Goal: Task Accomplishment & Management: Manage account settings

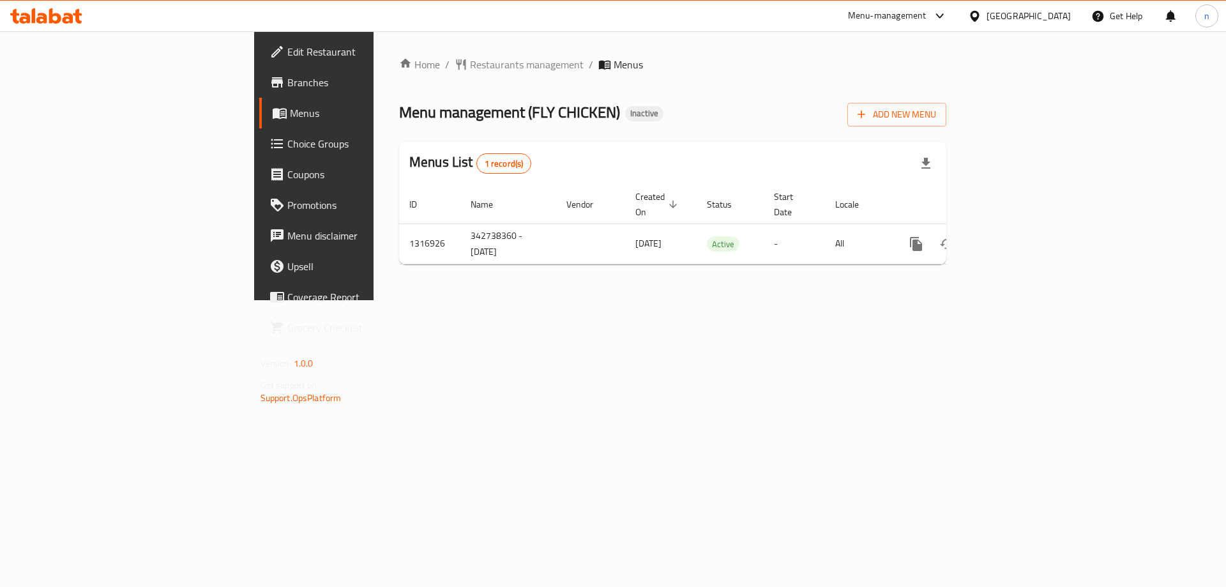
click at [373, 300] on div "Home / Restaurants management / Menus Menu management ( FLY CHICKEN ) Inactive …" at bounding box center [672, 165] width 598 height 269
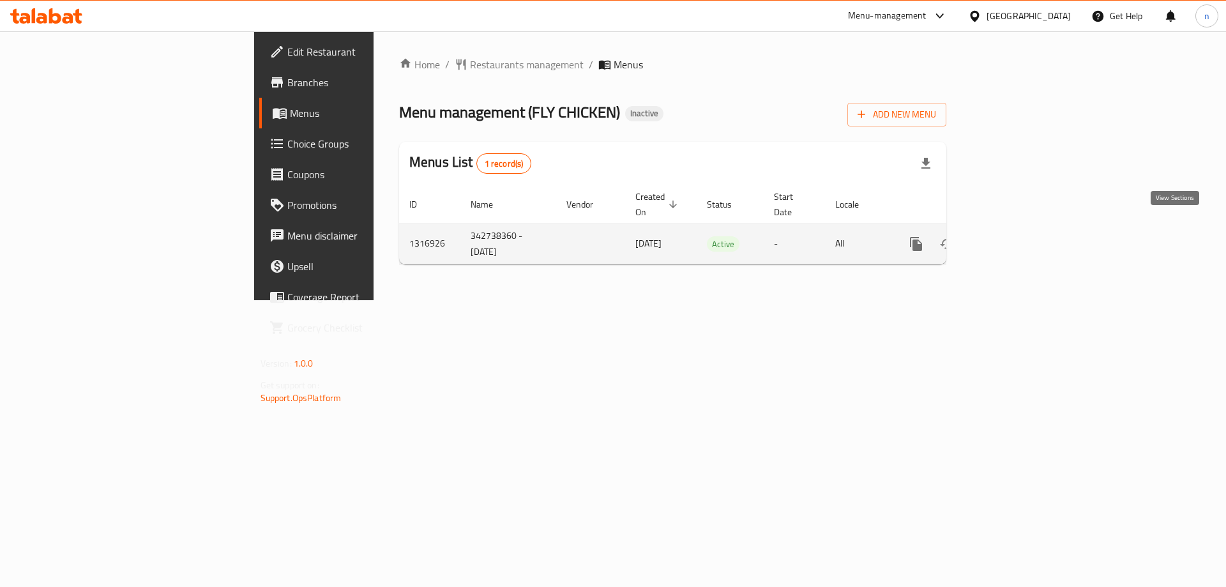
click at [1014, 238] on icon "enhanced table" at bounding box center [1007, 243] width 11 height 11
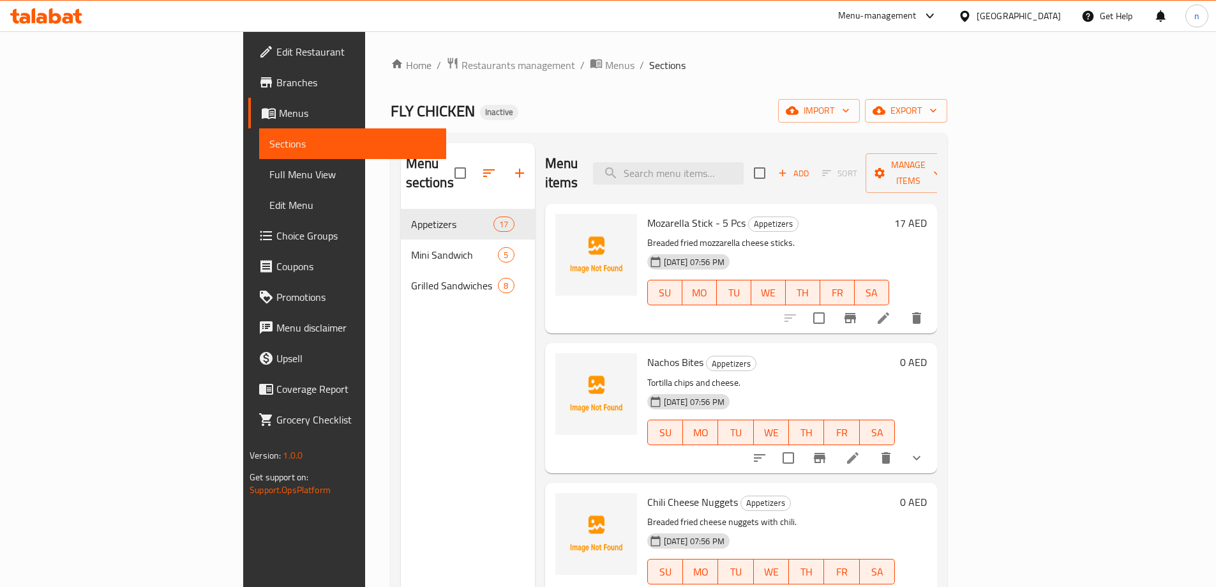
click at [269, 175] on span "Full Menu View" at bounding box center [352, 174] width 167 height 15
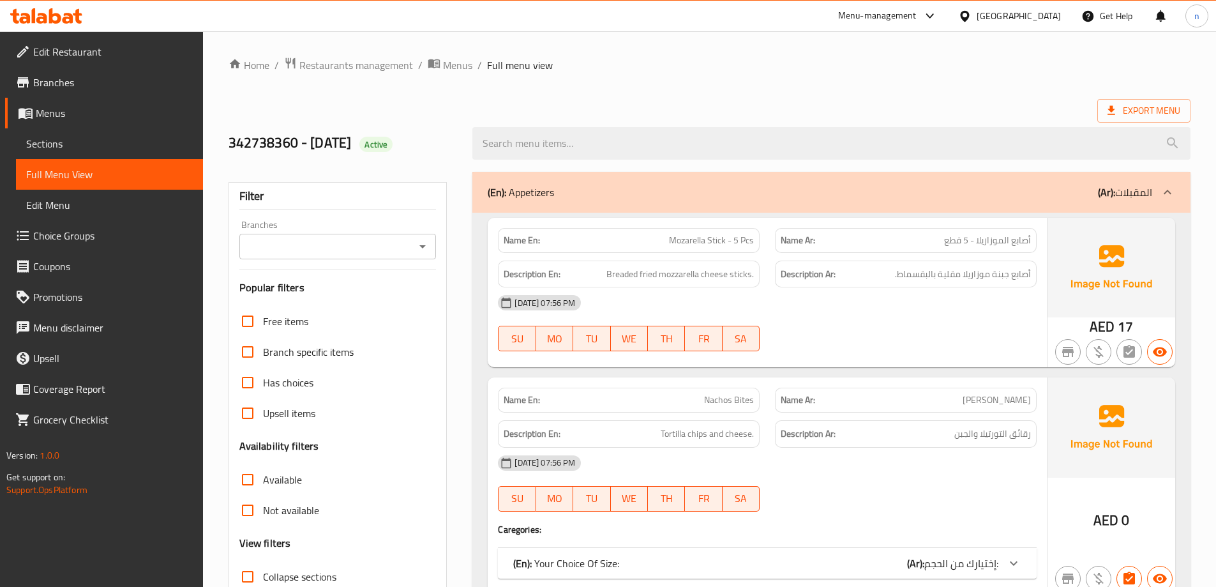
click at [1062, 189] on div "(En): Appetizers (Ar): المقبلات" at bounding box center [820, 192] width 665 height 15
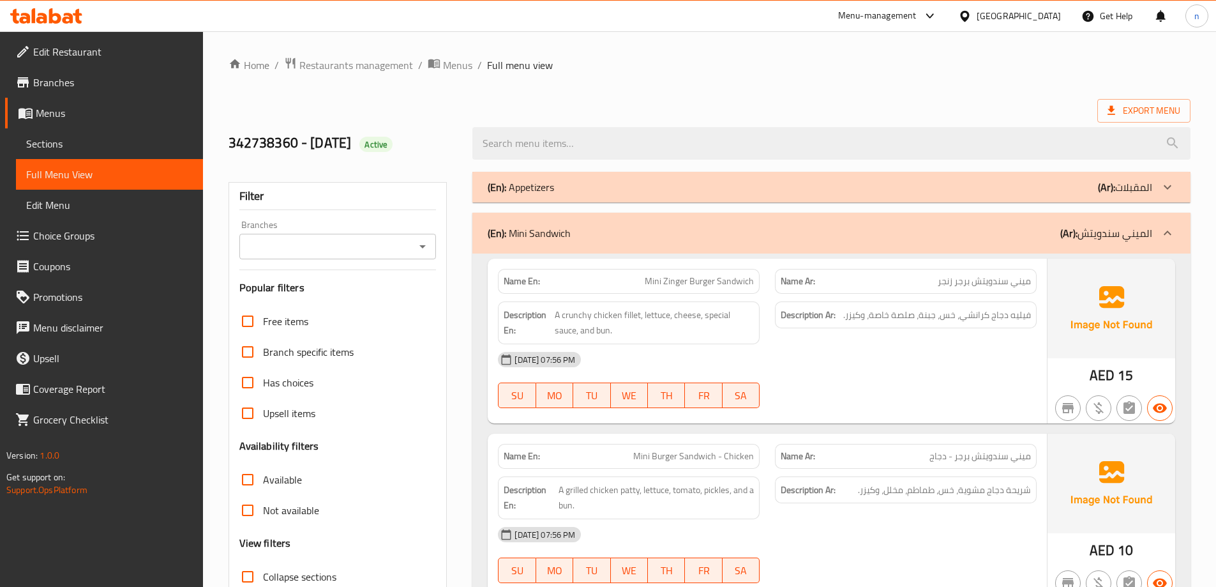
click at [1053, 230] on div "(En): Mini Sandwich (Ar): الميني سندويتش" at bounding box center [820, 232] width 665 height 15
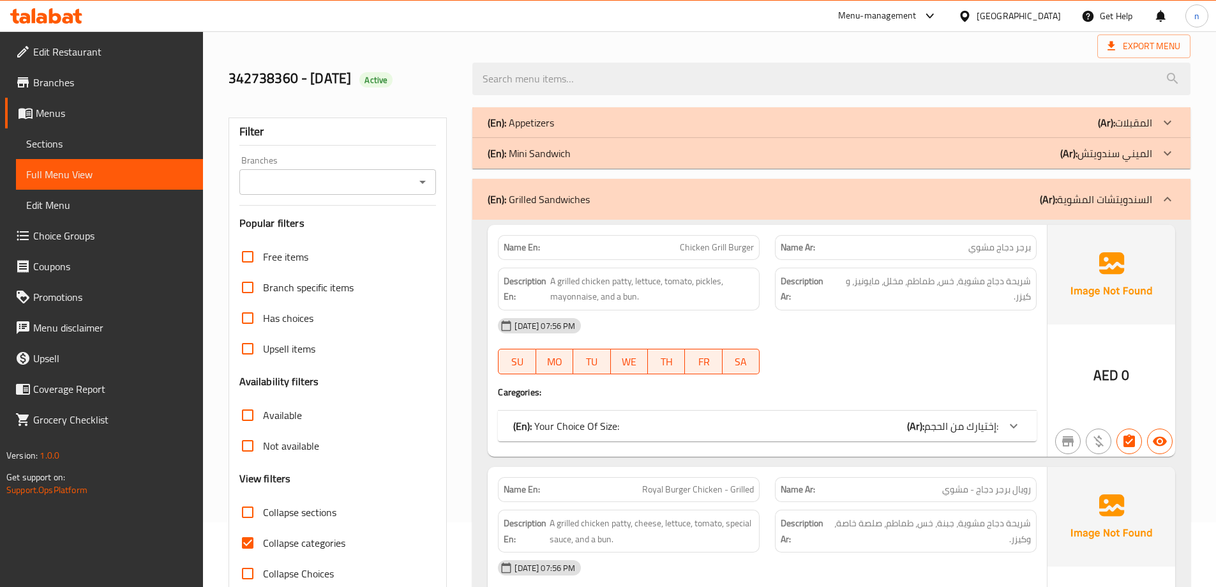
scroll to position [64, 0]
click at [1067, 196] on p "(Ar): السندويتشات المشوية" at bounding box center [1096, 199] width 112 height 15
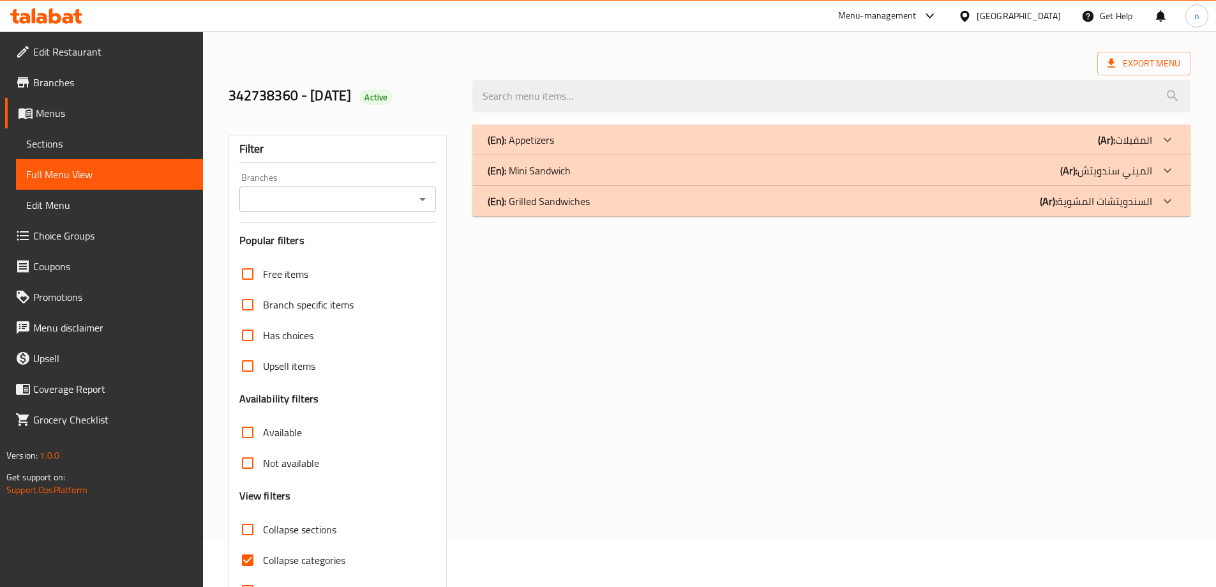
scroll to position [0, 0]
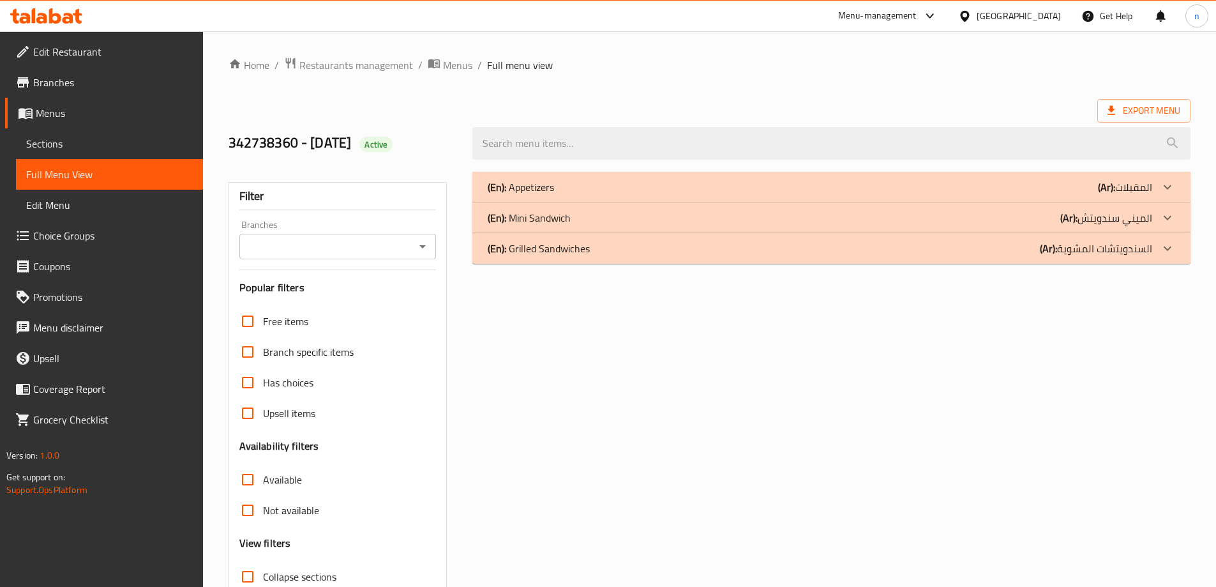
click at [580, 195] on div "(En): Appetizers (Ar): المقبلات" at bounding box center [831, 187] width 718 height 31
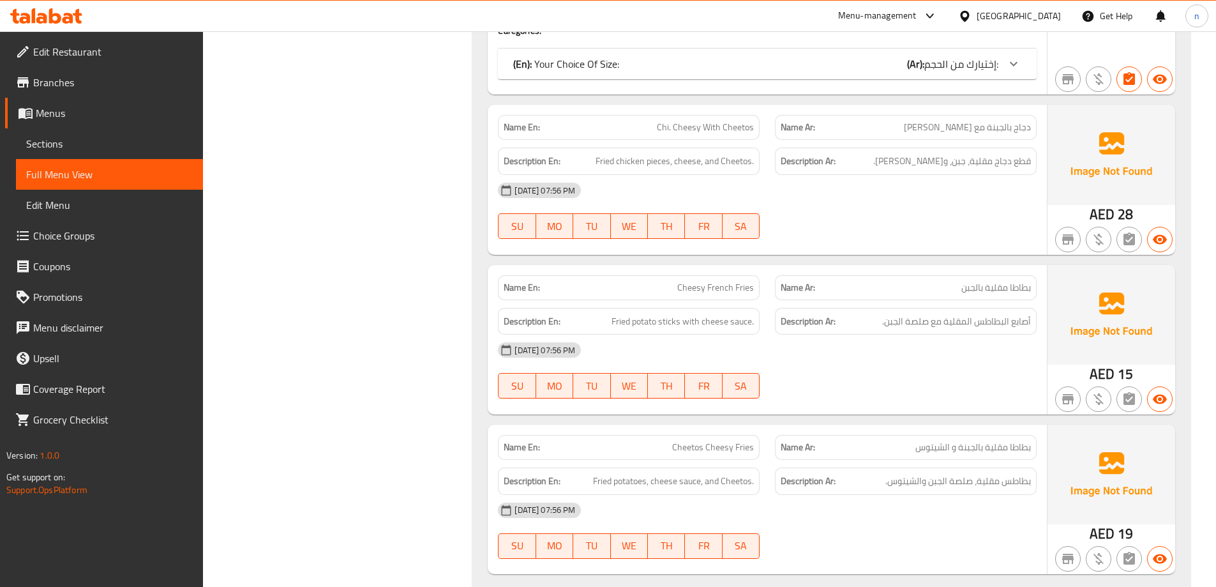
scroll to position [3260, 0]
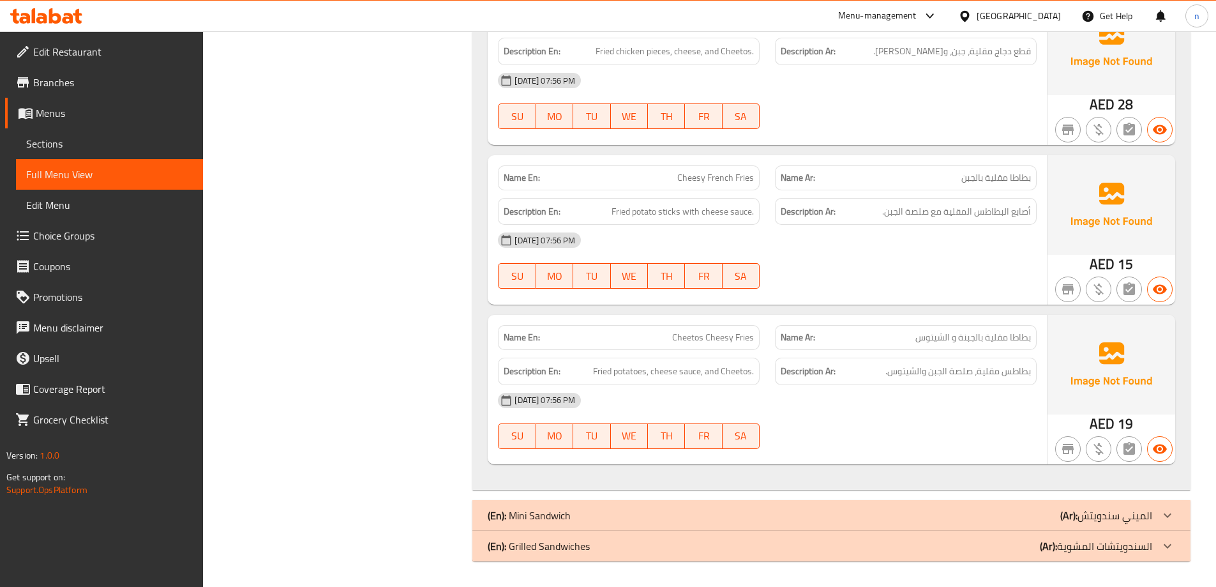
click at [1032, 505] on div "(En): Mini Sandwich (Ar): الميني سندويتش" at bounding box center [831, 515] width 718 height 31
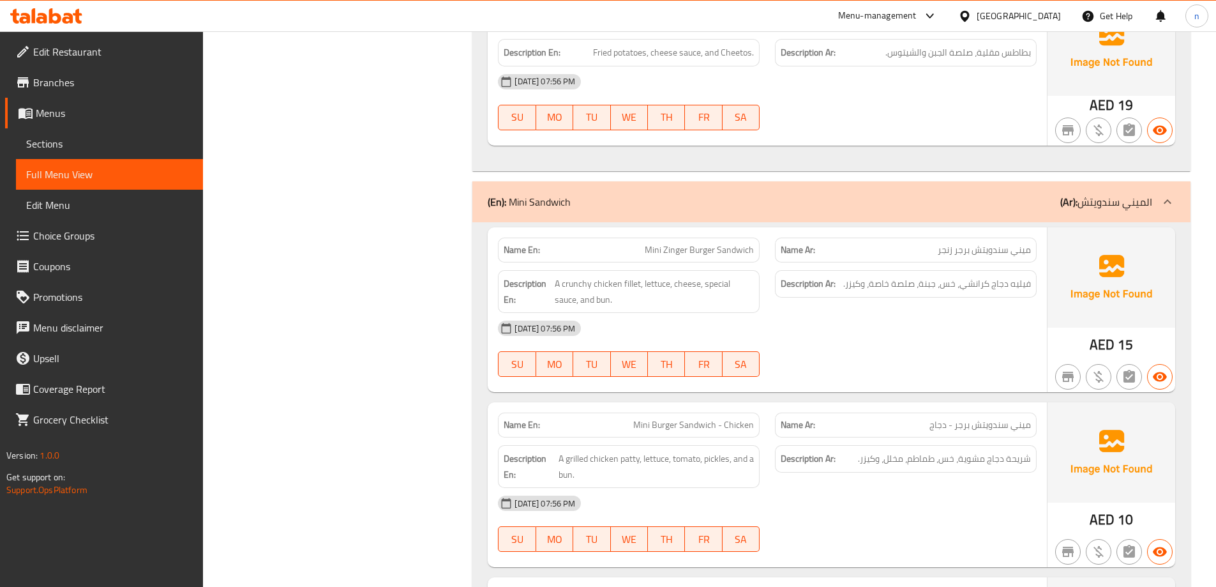
scroll to position [3579, 0]
click at [926, 205] on div "(En): Mini Sandwich (Ar): الميني سندويتش" at bounding box center [820, 200] width 665 height 15
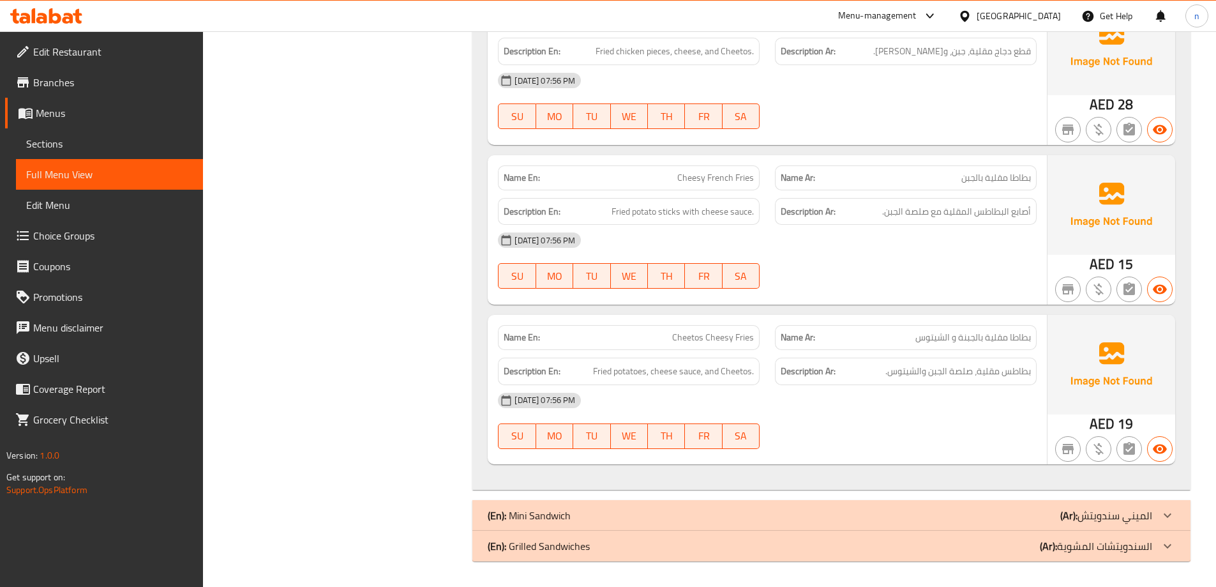
scroll to position [3260, 0]
click at [1131, 554] on p "(Ar): السندويتشات المشوية" at bounding box center [1096, 545] width 112 height 15
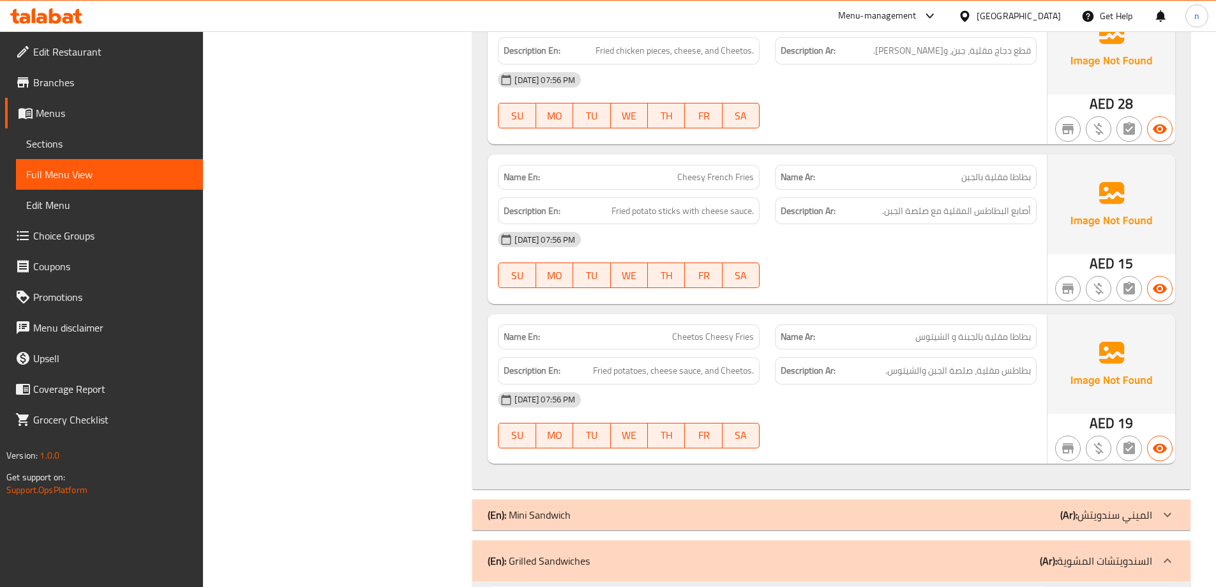
scroll to position [3515, 0]
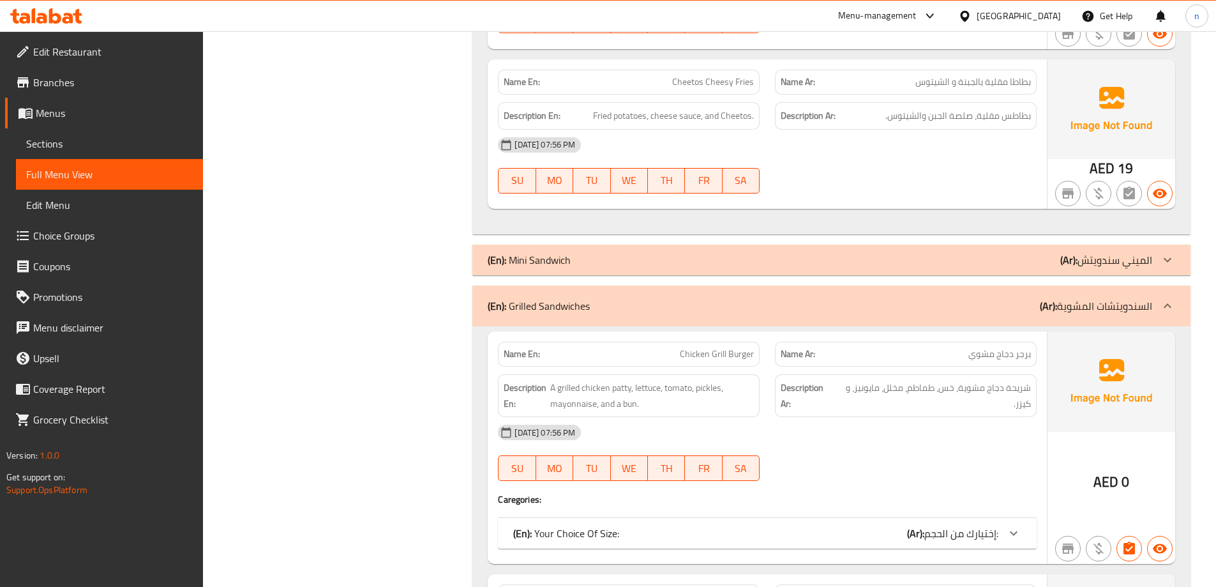
click at [1084, 307] on p "(Ar): السندويتشات المشوية" at bounding box center [1096, 305] width 112 height 15
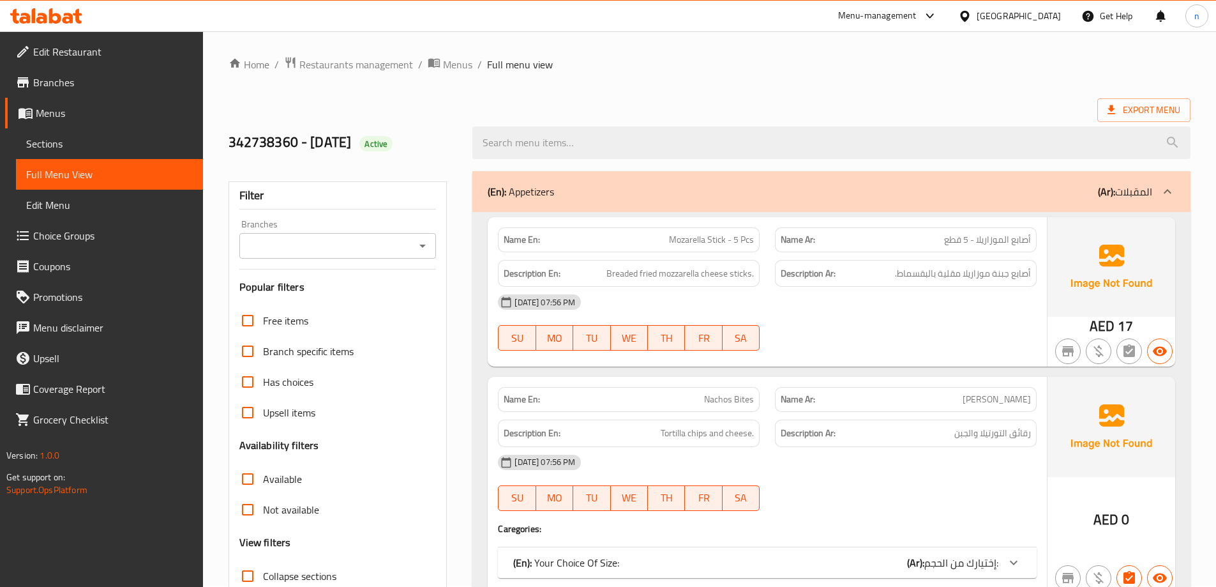
scroll to position [0, 0]
click at [1023, 204] on div "(En): Appetizers (Ar): المقبلات" at bounding box center [831, 192] width 718 height 41
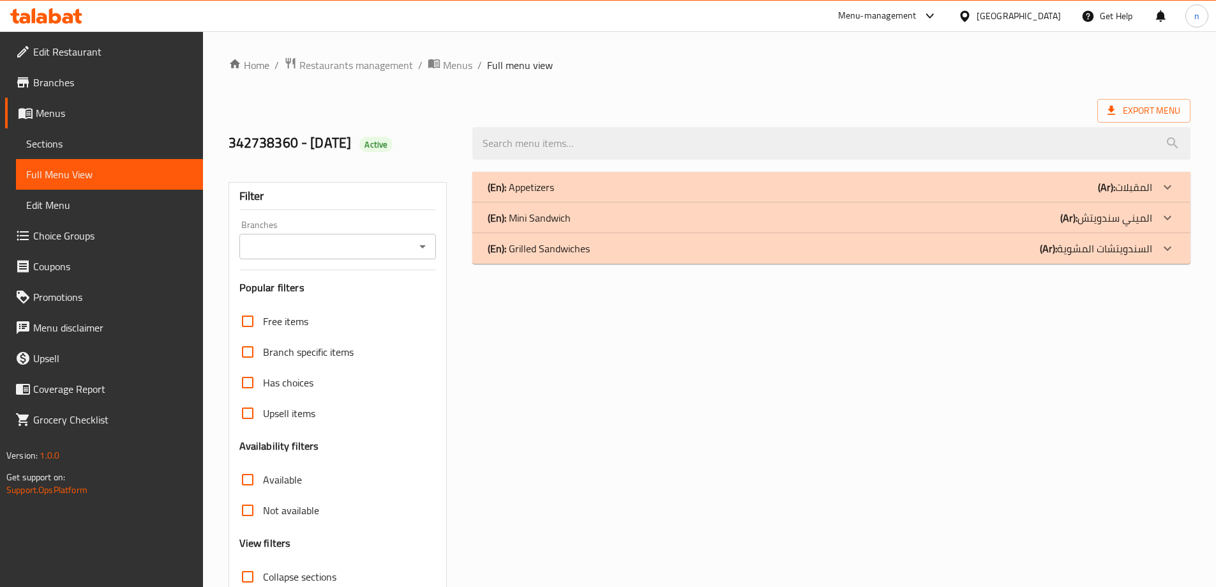
click at [1037, 224] on div "(En): Mini Sandwich (Ar): الميني سندويتش" at bounding box center [820, 217] width 665 height 15
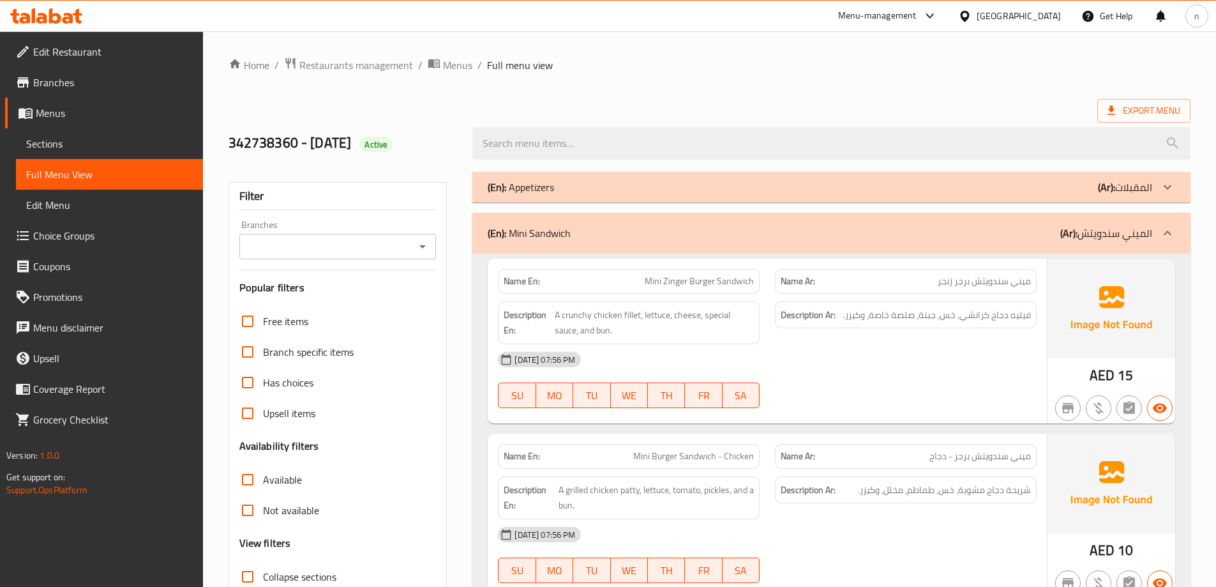
click at [1037, 230] on div "(En): Mini Sandwich (Ar): الميني سندويتش" at bounding box center [820, 232] width 665 height 15
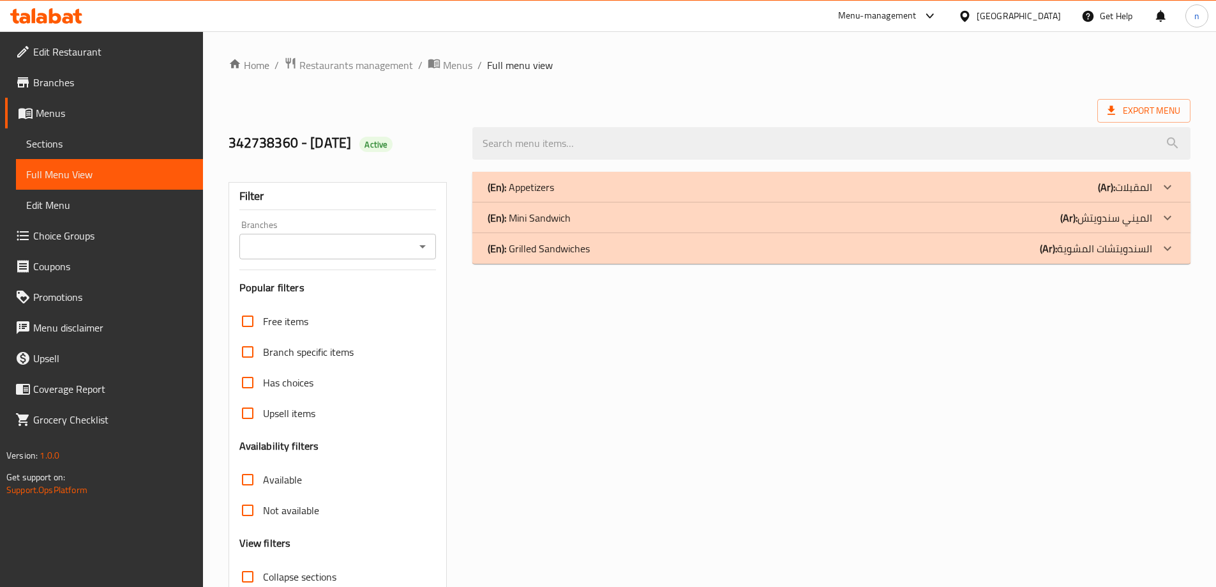
click at [772, 245] on div "(En): Grilled Sandwiches (Ar): السندويتشات المشوية" at bounding box center [820, 248] width 665 height 15
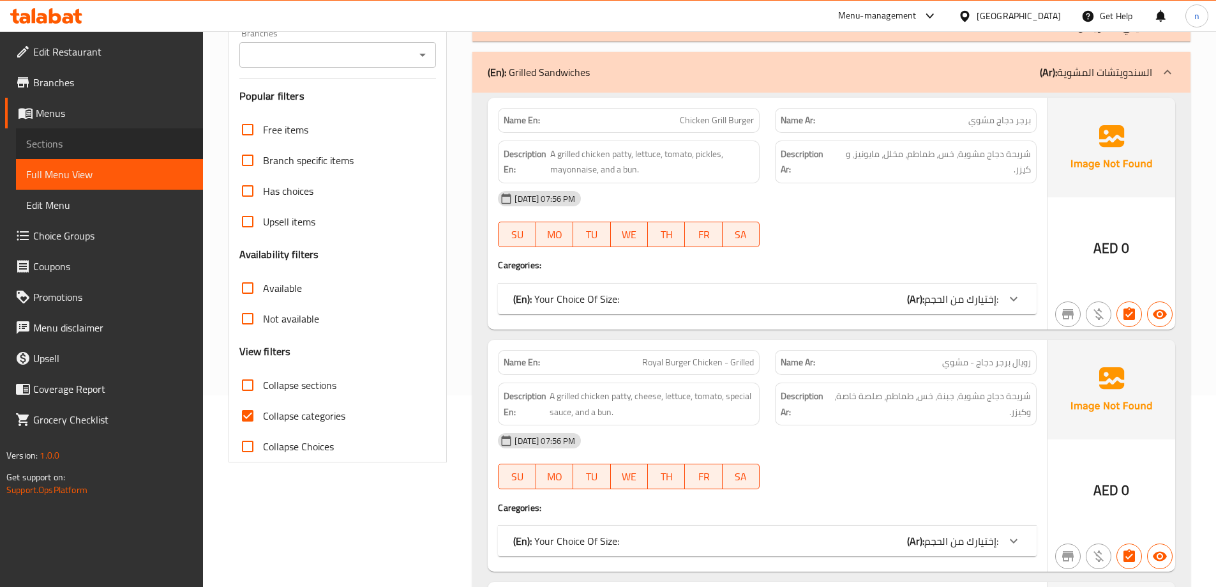
click at [163, 140] on span "Sections" at bounding box center [109, 143] width 167 height 15
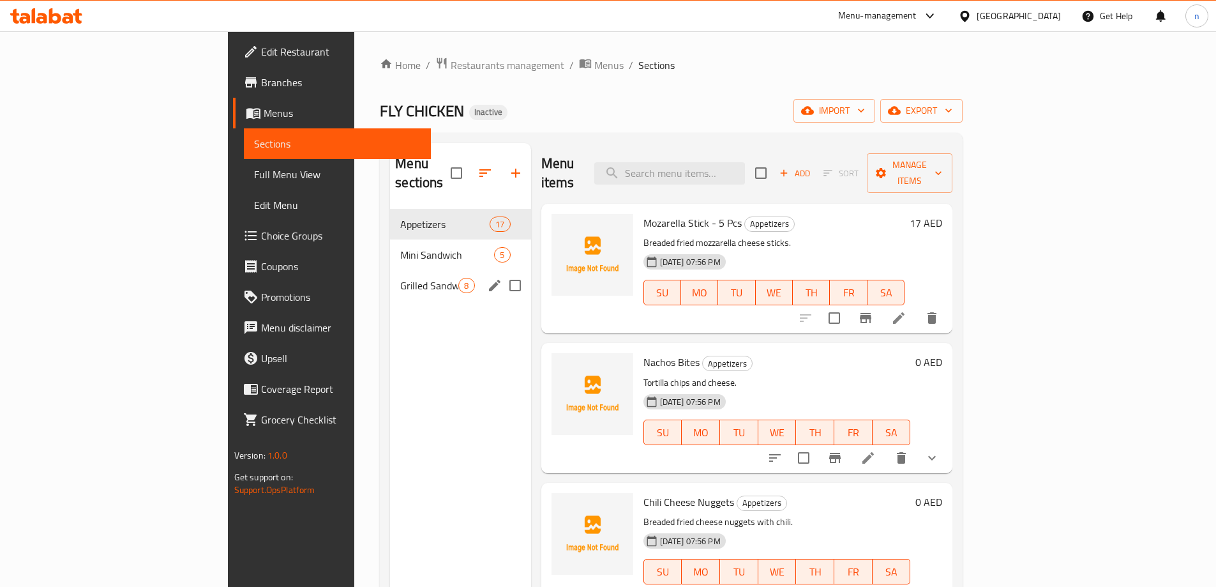
click at [390, 338] on div "Menu sections Appetizers 17 Mini Sandwich 5 Grilled Sandwiches 8" at bounding box center [460, 436] width 140 height 587
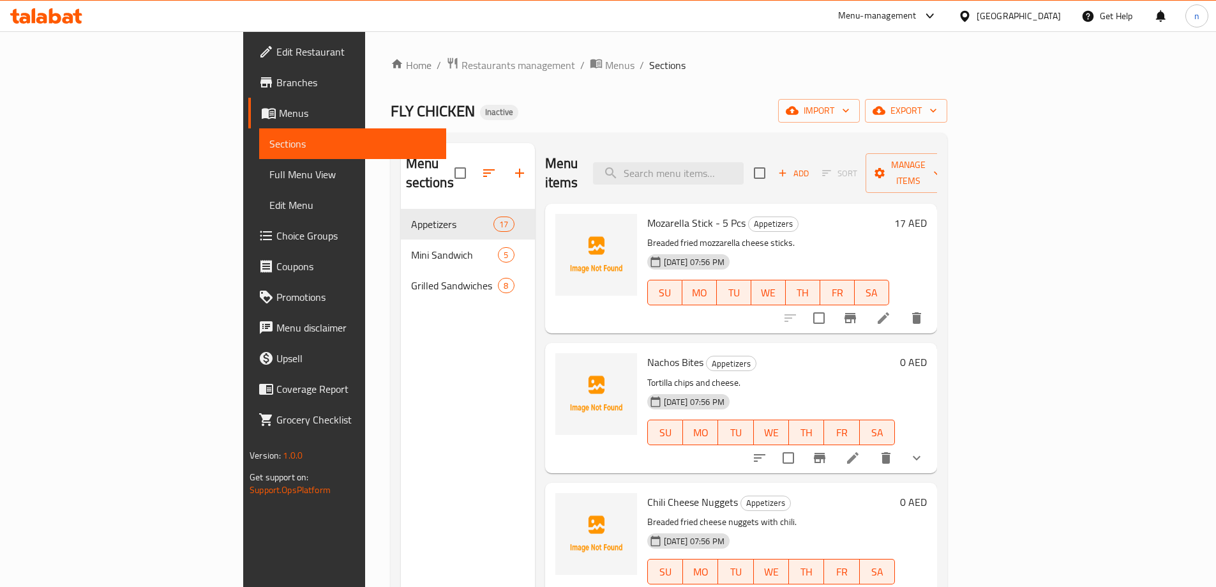
click at [269, 177] on span "Full Menu View" at bounding box center [352, 174] width 167 height 15
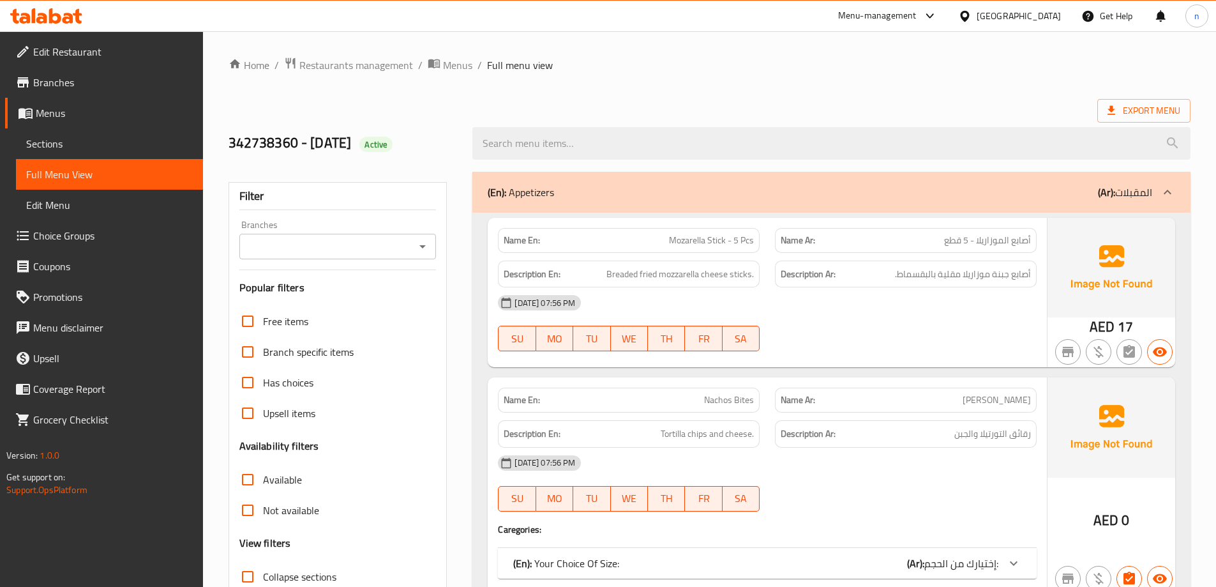
click at [897, 206] on div "(En): Appetizers (Ar): المقبلات" at bounding box center [831, 192] width 718 height 41
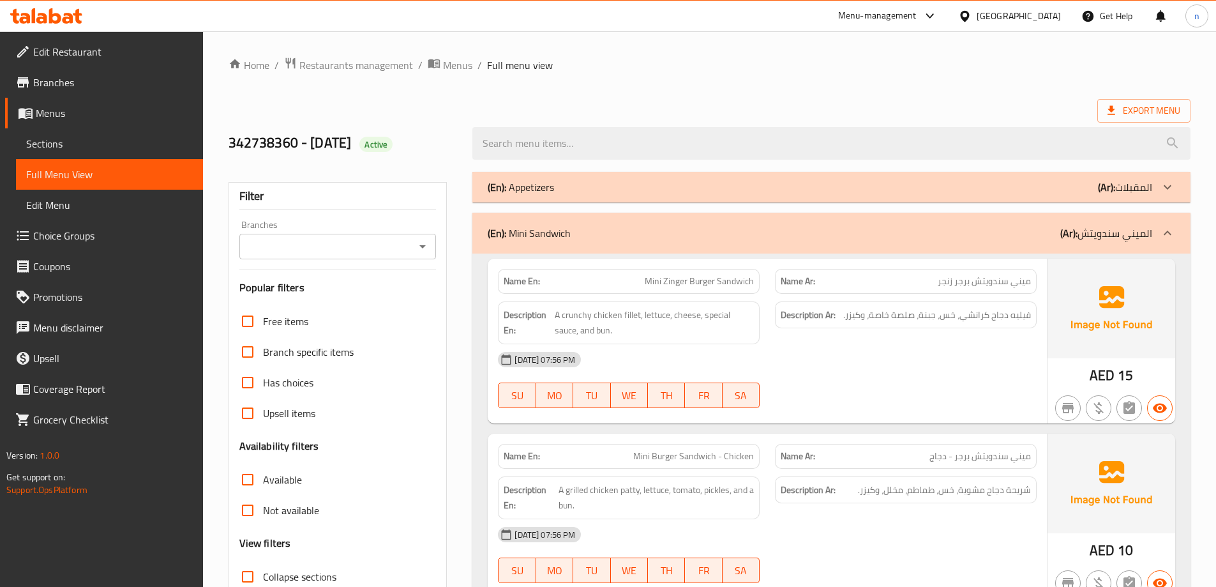
click at [54, 126] on link "Menus" at bounding box center [104, 113] width 198 height 31
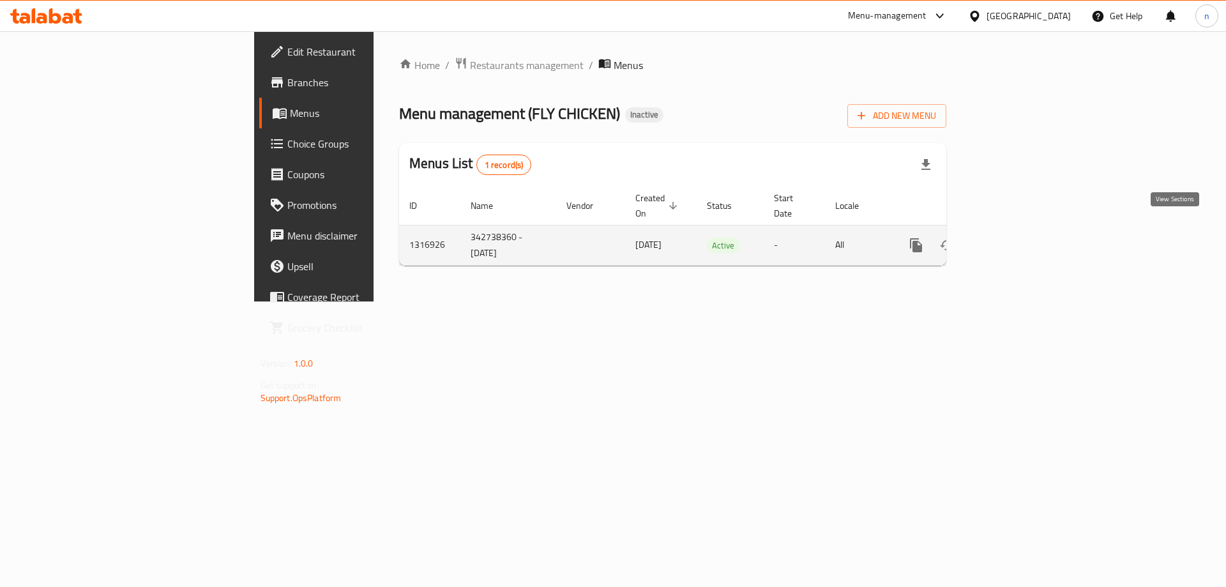
click at [1023, 241] on link "enhanced table" at bounding box center [1008, 245] width 31 height 31
